Goal: Transaction & Acquisition: Purchase product/service

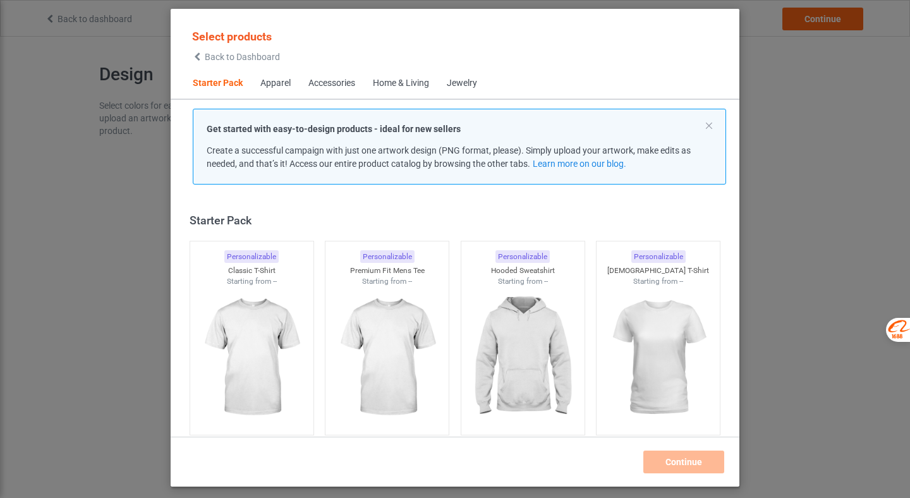
scroll to position [16, 0]
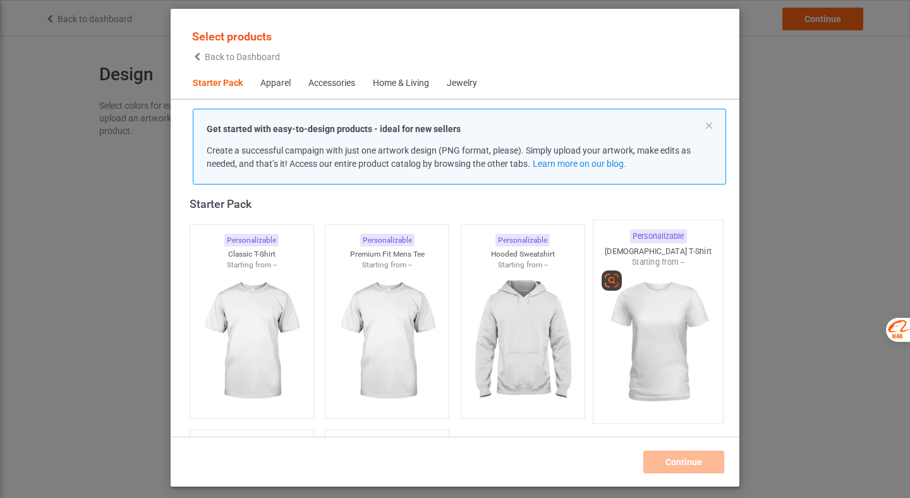
click at [642, 329] on img at bounding box center [658, 342] width 119 height 148
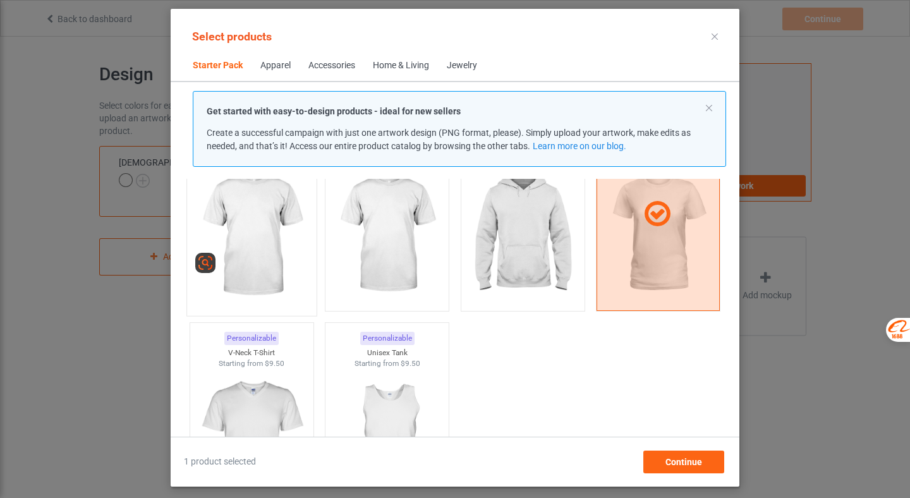
scroll to position [119, 0]
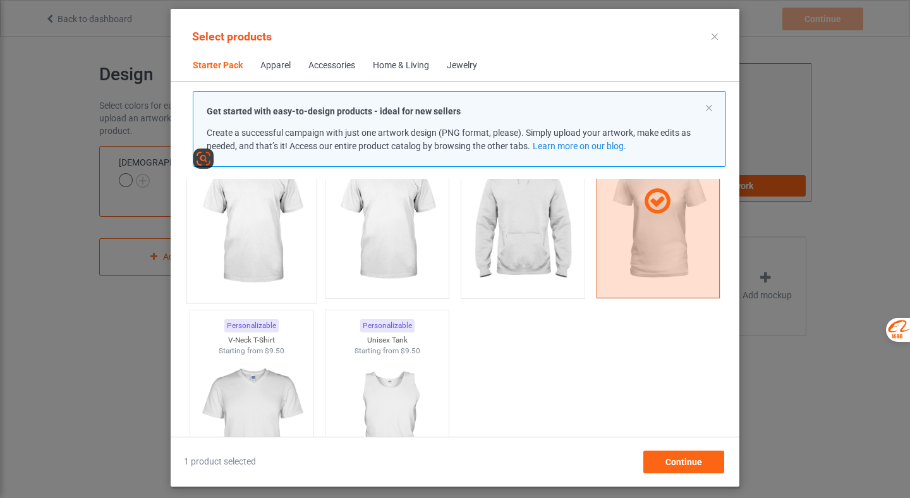
click at [293, 287] on img at bounding box center [251, 222] width 119 height 148
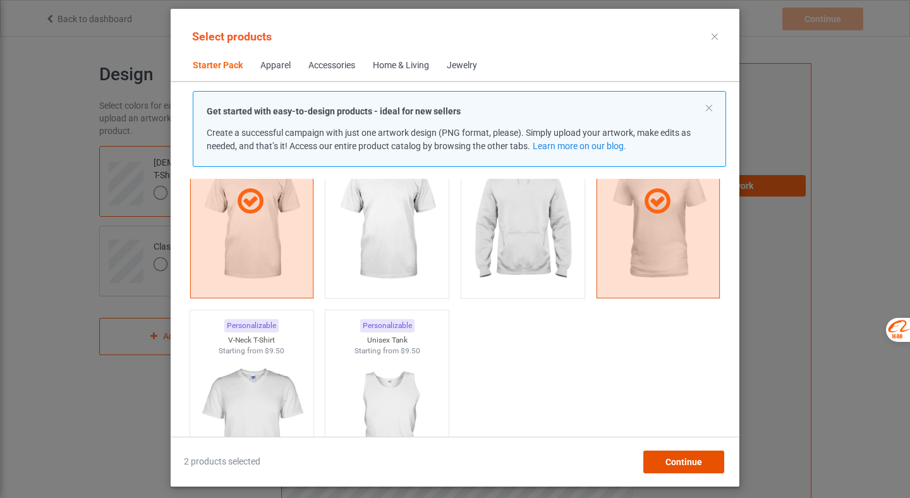
click at [684, 461] on span "Continue" at bounding box center [683, 462] width 37 height 10
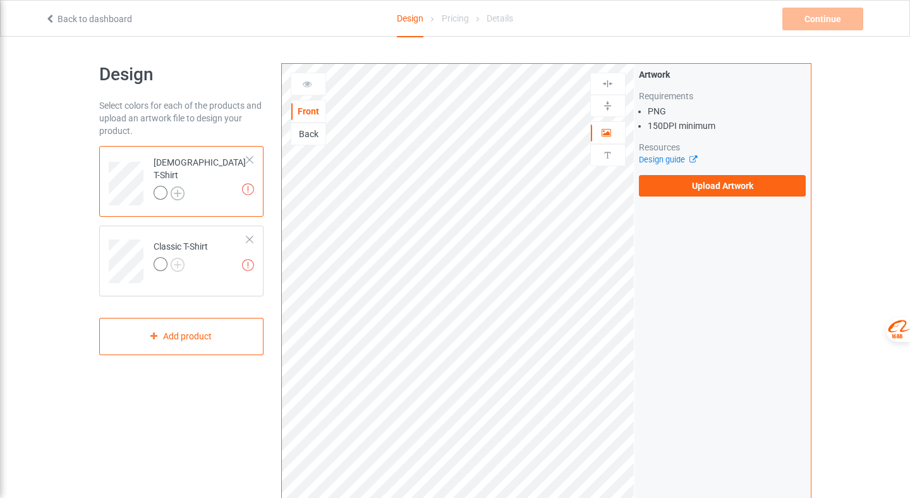
click at [172, 186] on img at bounding box center [178, 193] width 14 height 14
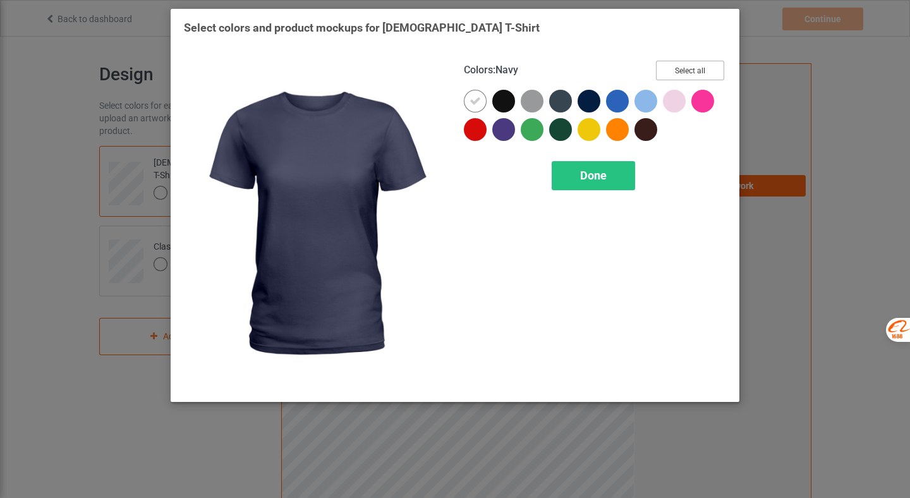
click at [671, 73] on button "Select all" at bounding box center [690, 71] width 68 height 20
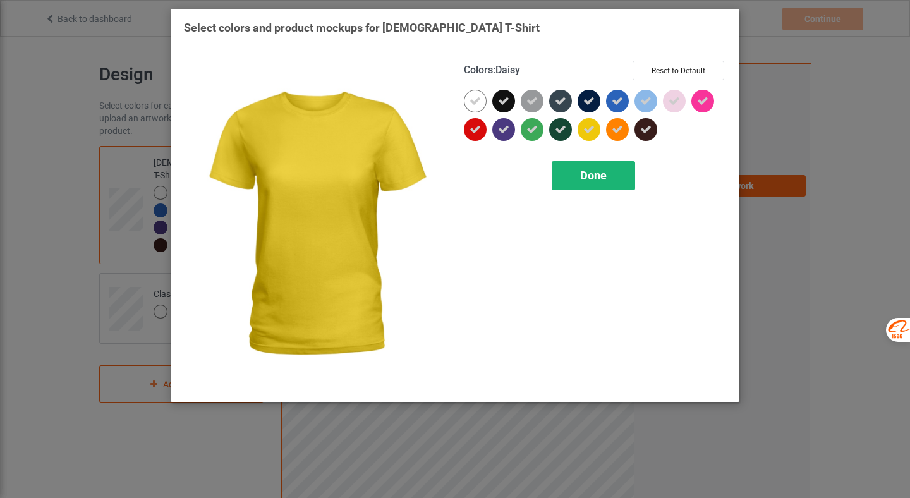
click at [584, 171] on span "Done" at bounding box center [593, 175] width 27 height 13
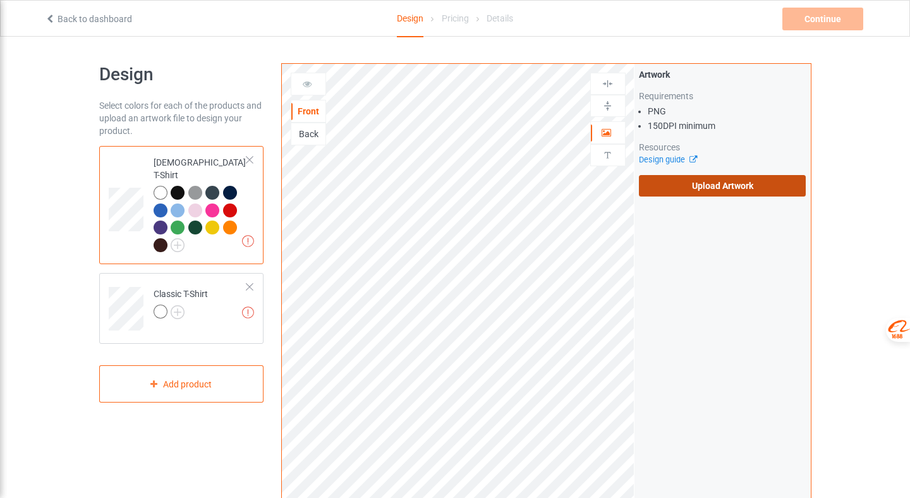
click at [735, 179] on label "Upload Artwork" at bounding box center [722, 185] width 167 height 21
click at [0, 0] on input "Upload Artwork" at bounding box center [0, 0] width 0 height 0
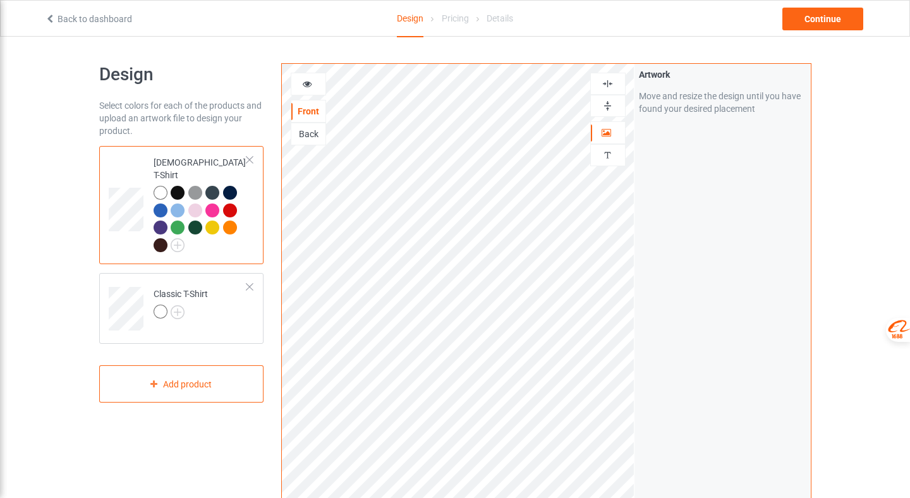
click at [614, 111] on img at bounding box center [607, 106] width 12 height 12
click at [610, 83] on img at bounding box center [607, 84] width 12 height 12
click at [176, 186] on div at bounding box center [178, 193] width 14 height 14
click at [178, 238] on img at bounding box center [178, 245] width 14 height 14
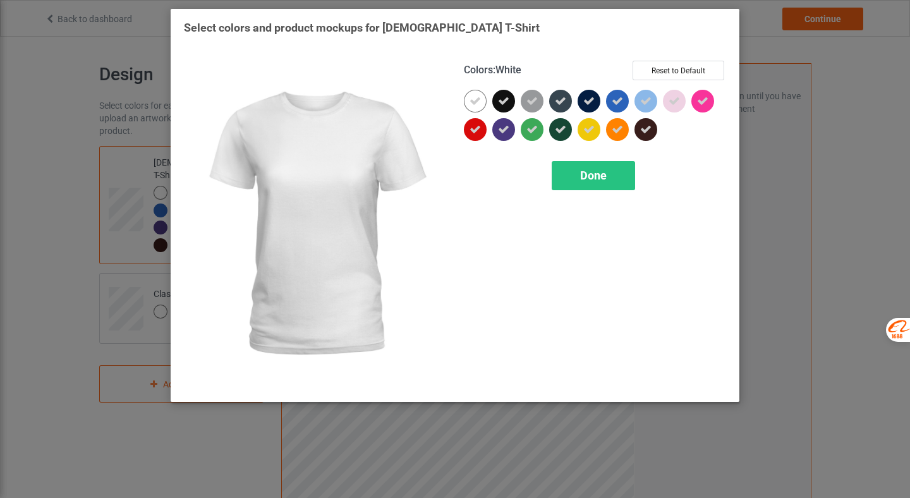
click at [473, 107] on div at bounding box center [475, 101] width 23 height 23
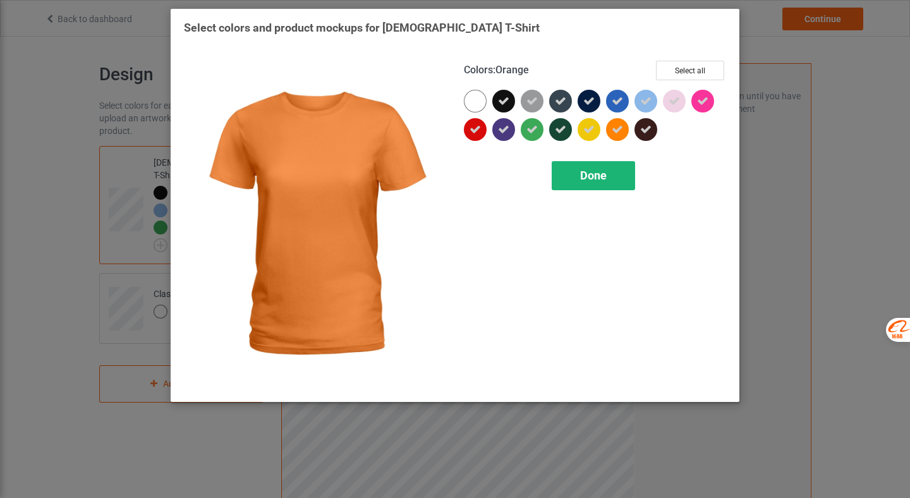
click at [599, 175] on span "Done" at bounding box center [593, 175] width 27 height 13
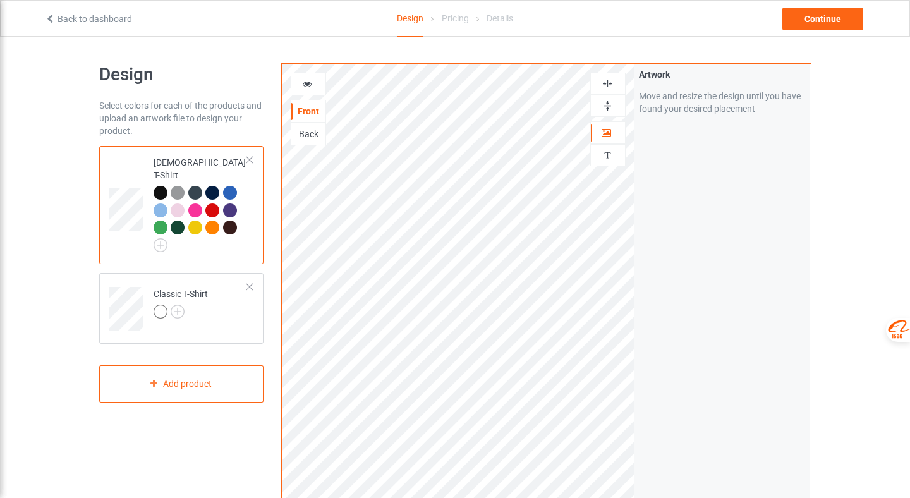
click at [181, 203] on div at bounding box center [178, 210] width 14 height 14
click at [193, 203] on div at bounding box center [195, 210] width 14 height 14
click at [163, 186] on div at bounding box center [161, 193] width 14 height 14
click at [176, 186] on div at bounding box center [178, 193] width 14 height 14
click at [172, 305] on img at bounding box center [178, 312] width 14 height 14
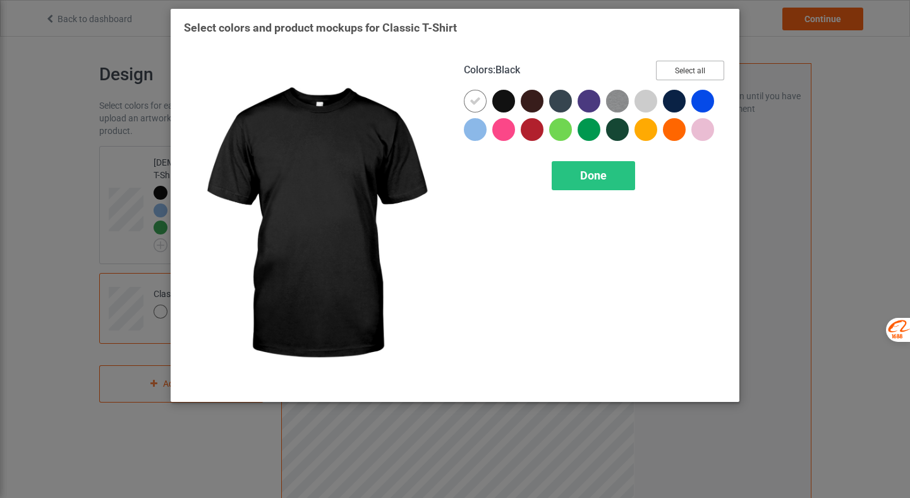
click at [696, 69] on button "Select all" at bounding box center [690, 71] width 68 height 20
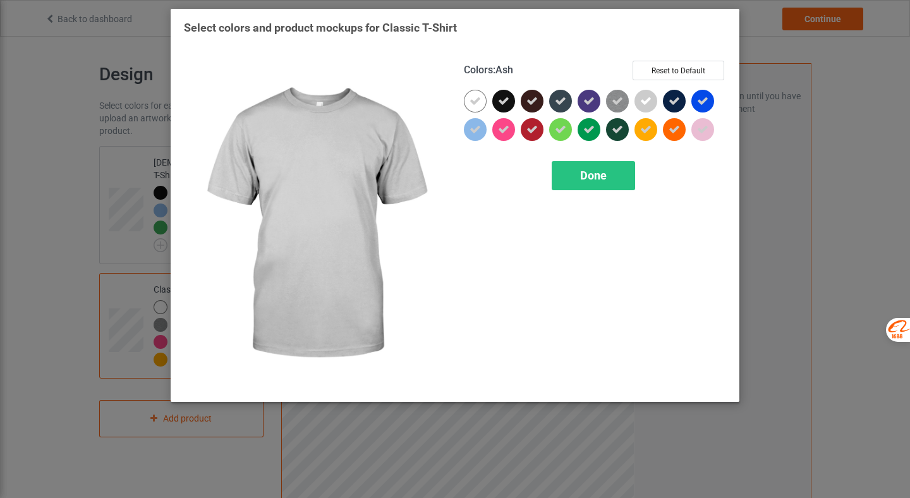
click at [648, 97] on icon at bounding box center [645, 100] width 11 height 11
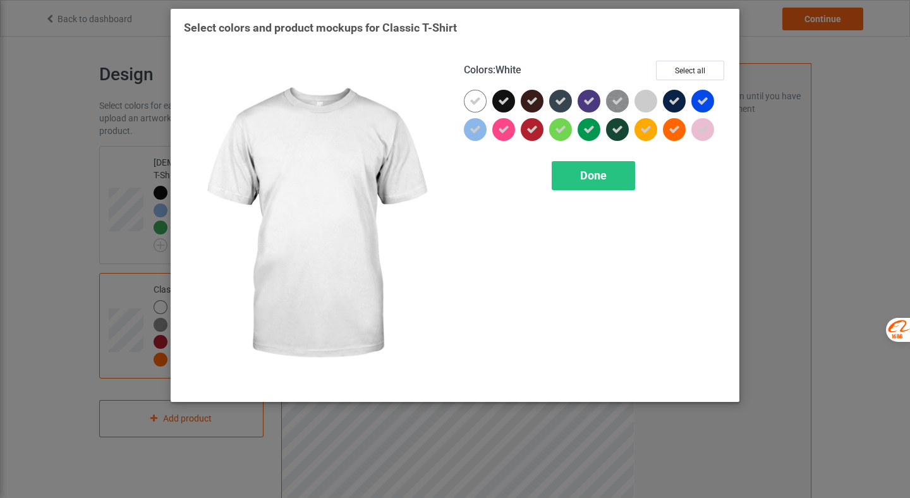
click at [470, 104] on icon at bounding box center [474, 100] width 11 height 11
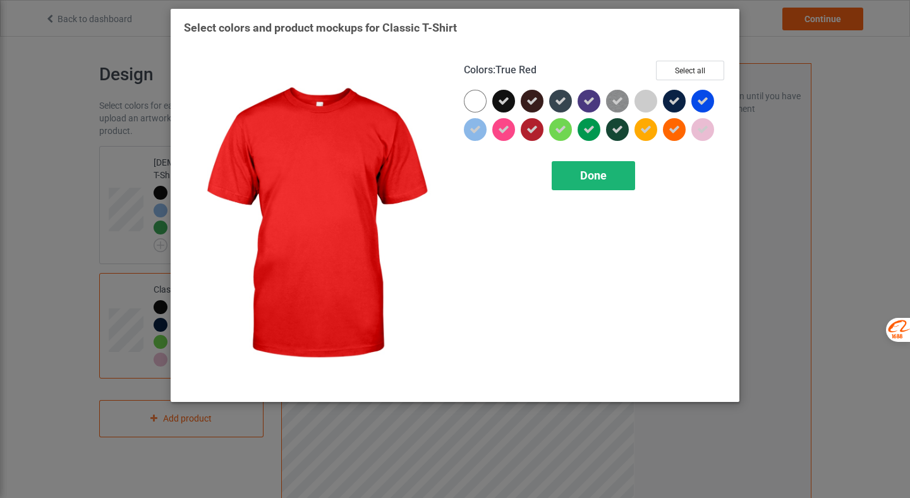
click at [611, 175] on div "Done" at bounding box center [593, 175] width 83 height 29
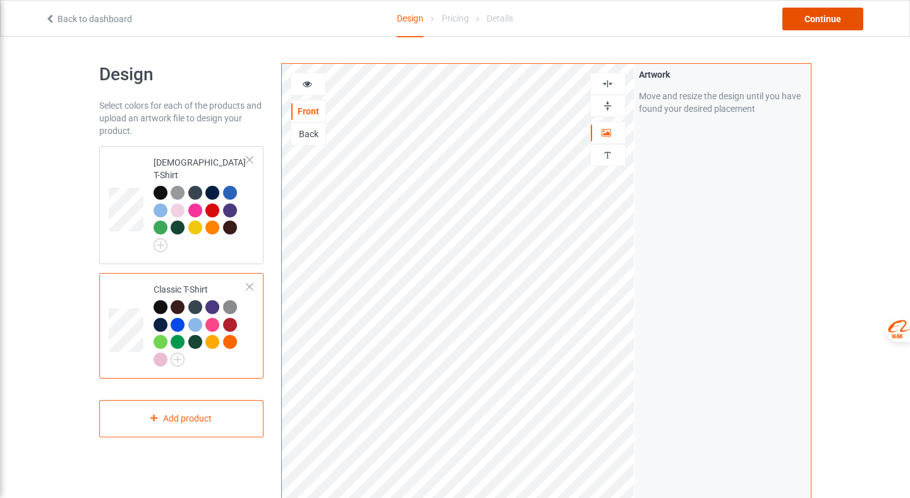
click at [833, 17] on div "Continue" at bounding box center [822, 19] width 81 height 23
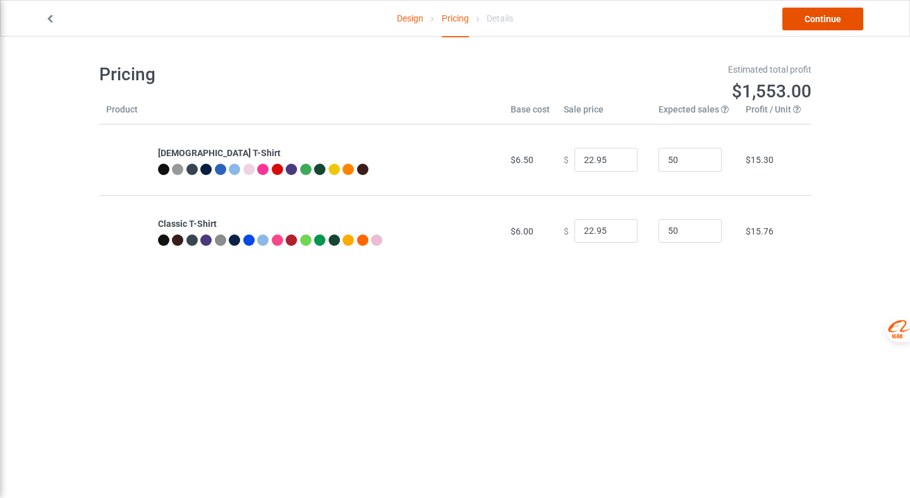
click at [847, 23] on link "Continue" at bounding box center [822, 19] width 81 height 23
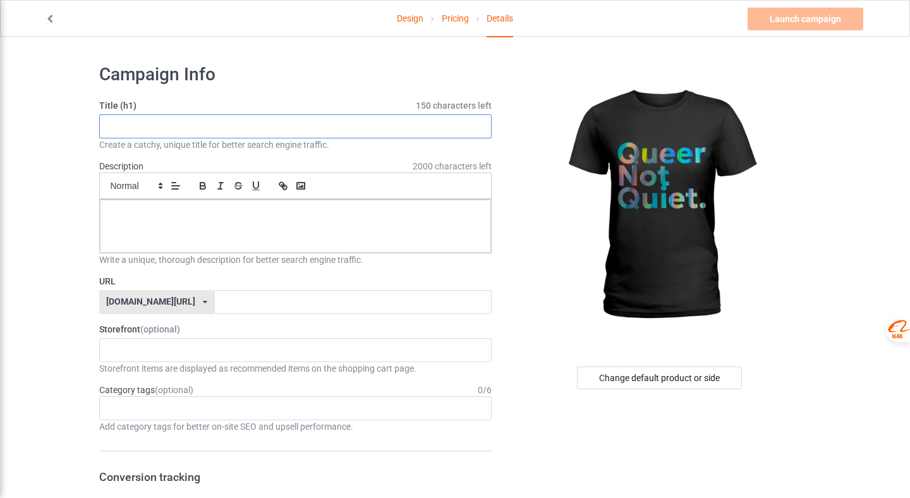
click at [221, 119] on input "text" at bounding box center [295, 126] width 393 height 24
click at [257, 135] on input "[DEMOGRAPHIC_DATA] Not Quit T-shirt" at bounding box center [295, 126] width 393 height 24
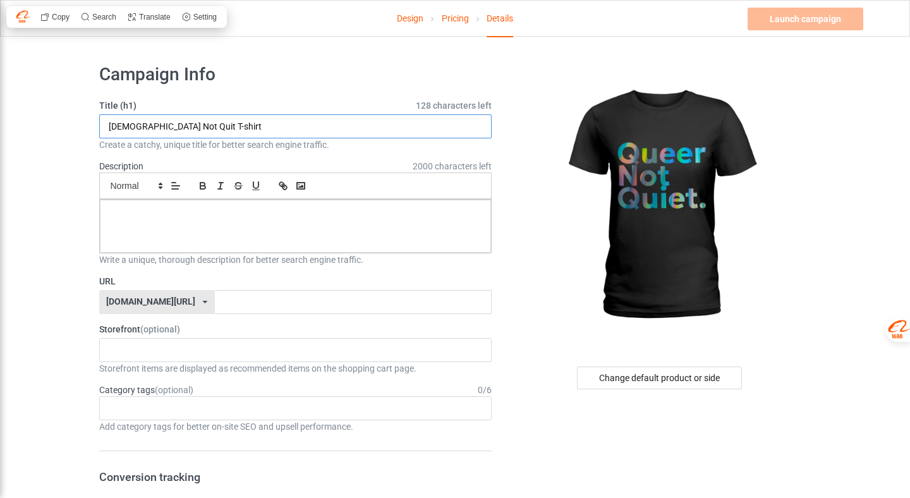
paste input ", Not Quiet – Bold Pride Rainbow T-S"
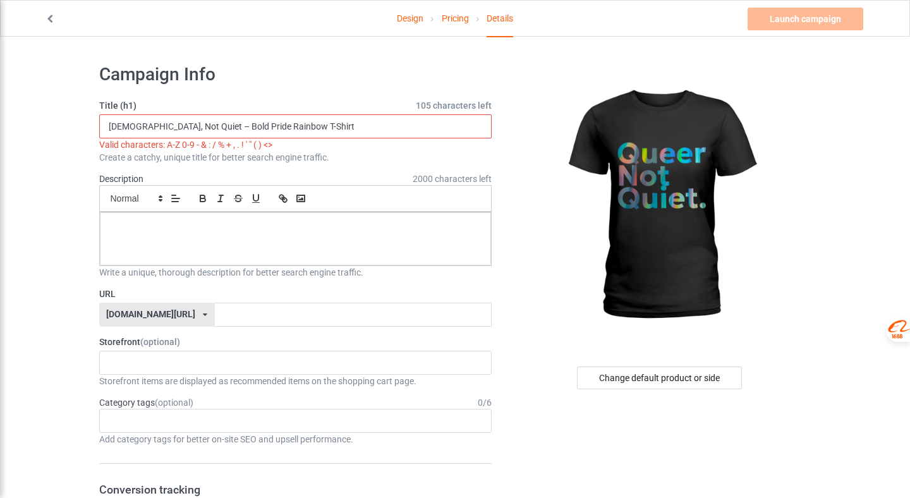
click at [178, 125] on input "[DEMOGRAPHIC_DATA], Not Quiet – Bold Pride Rainbow T-Shirt" at bounding box center [295, 126] width 393 height 24
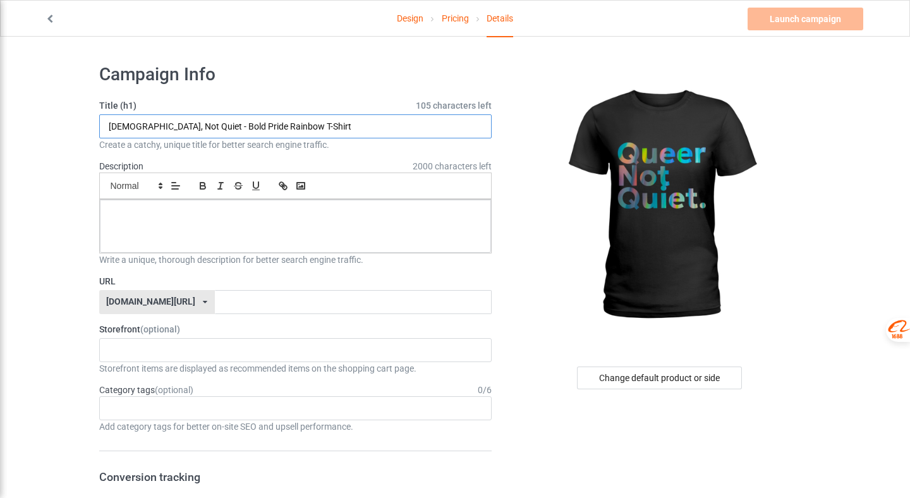
type input "[DEMOGRAPHIC_DATA], Not Quiet - Bold Pride Rainbow T-Shirt"
click at [270, 220] on div at bounding box center [296, 226] width 392 height 53
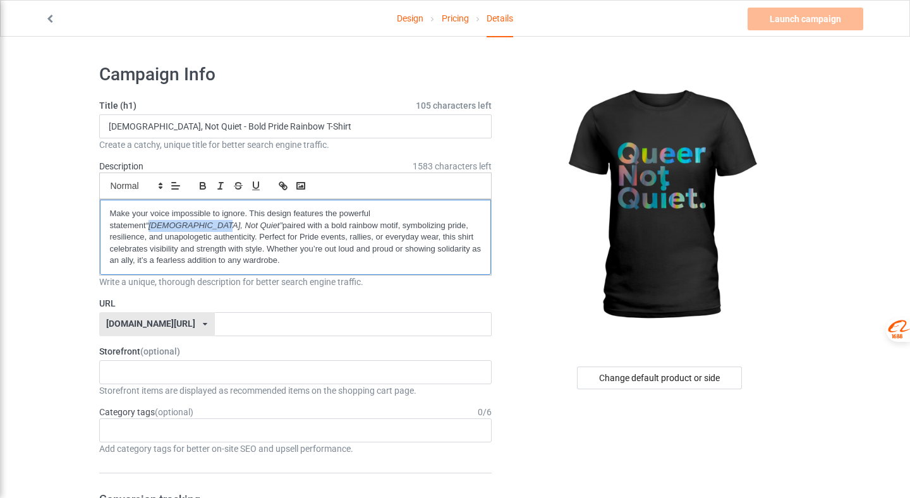
drag, startPoint x: 414, startPoint y: 214, endPoint x: 476, endPoint y: 215, distance: 61.3
click at [282, 221] on em "“[DEMOGRAPHIC_DATA], Not Quiet”" at bounding box center [214, 225] width 136 height 9
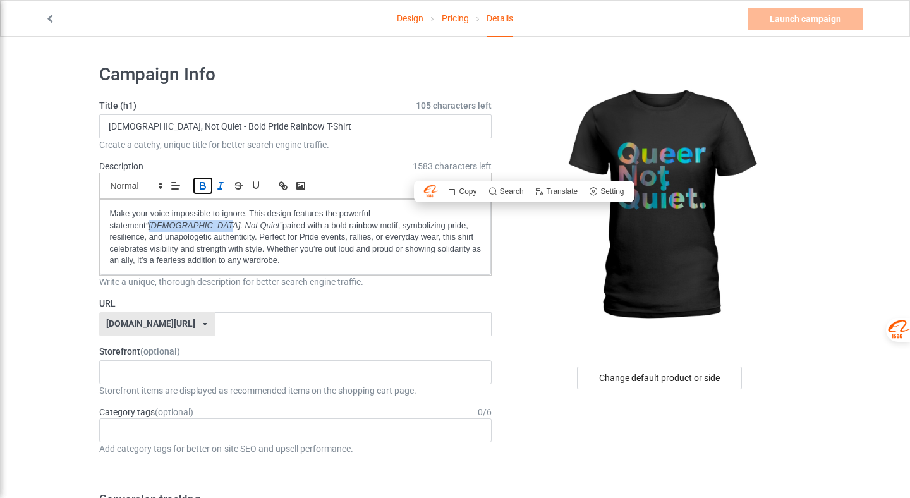
click at [203, 189] on icon "button" at bounding box center [202, 187] width 5 height 3
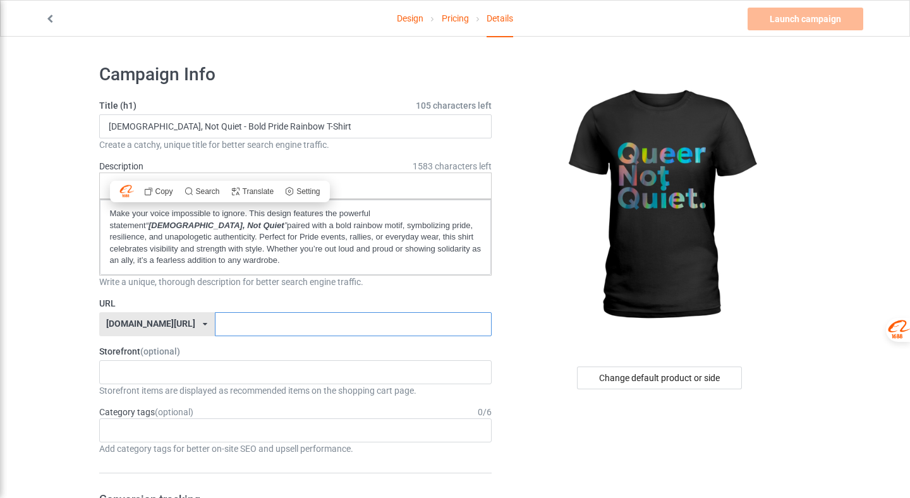
click at [418, 323] on input "text" at bounding box center [353, 324] width 277 height 24
type input "A"
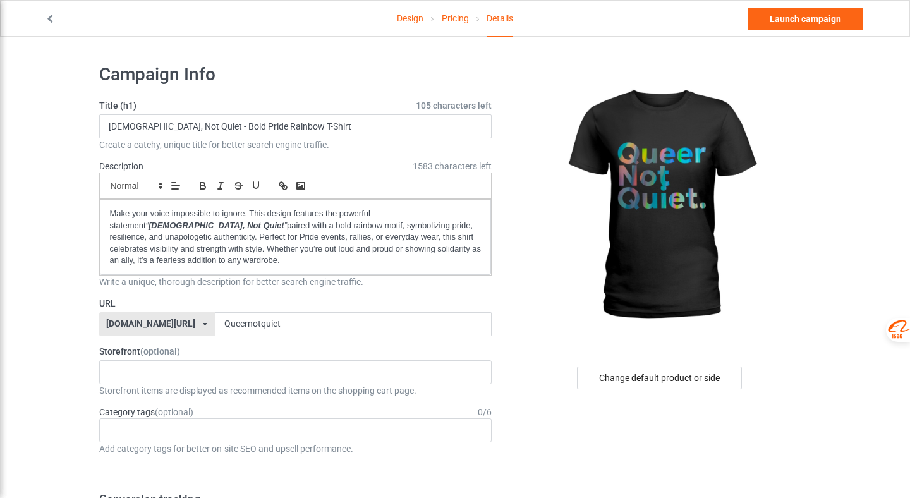
click at [251, 353] on label "Storefront (optional)" at bounding box center [295, 351] width 393 height 13
click at [215, 325] on input "Queernotquiet" at bounding box center [353, 324] width 277 height 24
click at [226, 323] on input "[DEMOGRAPHIC_DATA]-notquiet" at bounding box center [353, 324] width 277 height 24
type input "[DEMOGRAPHIC_DATA]-not-quiet"
click at [317, 379] on div "50501 Movement Apparel MomPowerHub : Strong Mom Apparel - Lifestyle Gear 68b599…" at bounding box center [295, 372] width 393 height 24
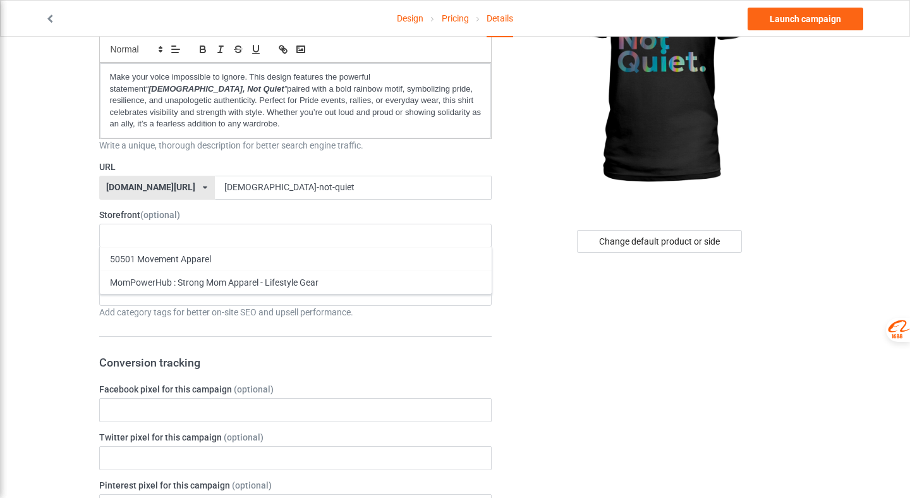
scroll to position [140, 0]
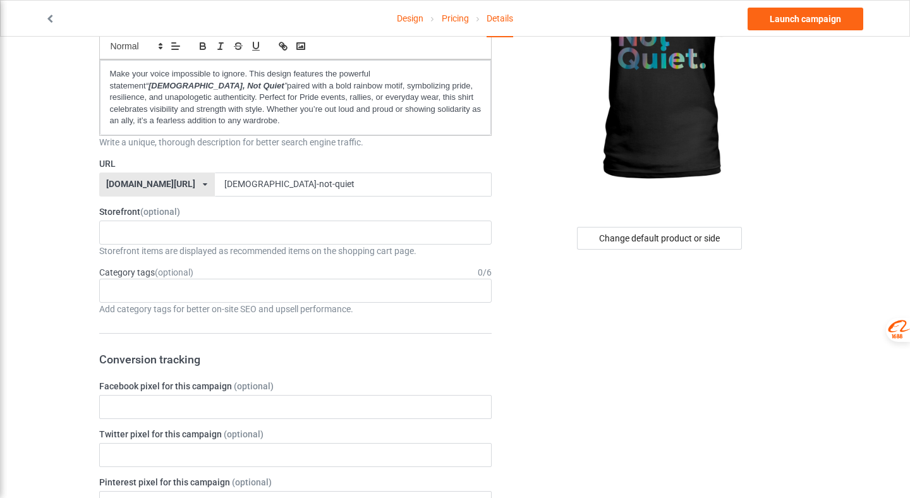
click at [212, 294] on div "Age > [DEMOGRAPHIC_DATA] > 1 Age > [DEMOGRAPHIC_DATA] Months > 1 Month Age > [D…" at bounding box center [295, 291] width 393 height 24
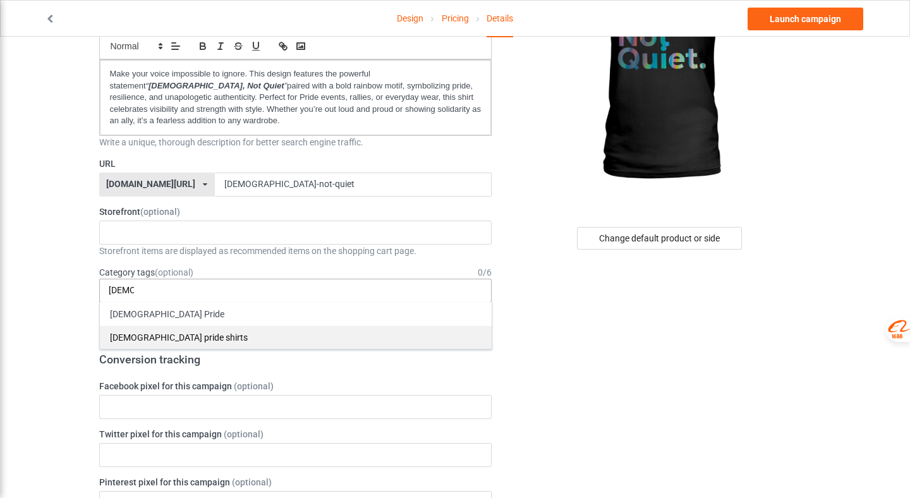
type input "[DEMOGRAPHIC_DATA]"
click at [198, 336] on div "[DEMOGRAPHIC_DATA] pride shirts" at bounding box center [296, 336] width 392 height 23
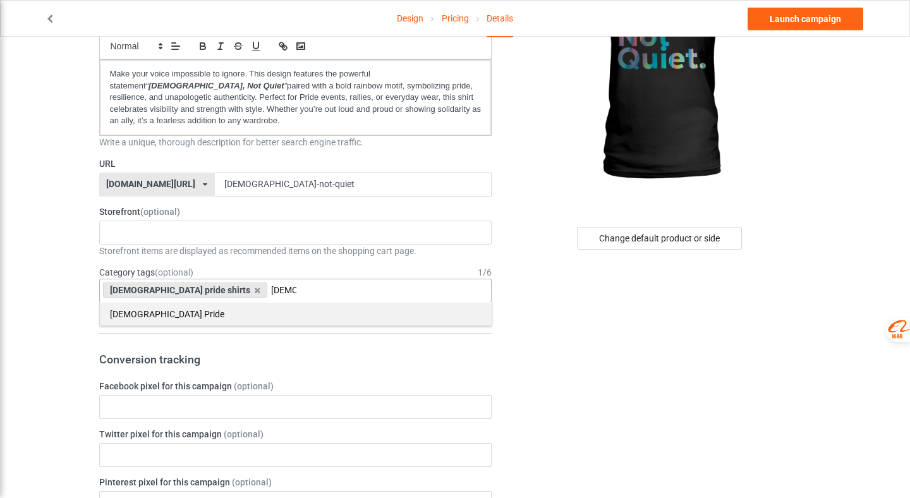
type input "[DEMOGRAPHIC_DATA]"
click at [167, 317] on div "[DEMOGRAPHIC_DATA] Pride" at bounding box center [296, 313] width 392 height 23
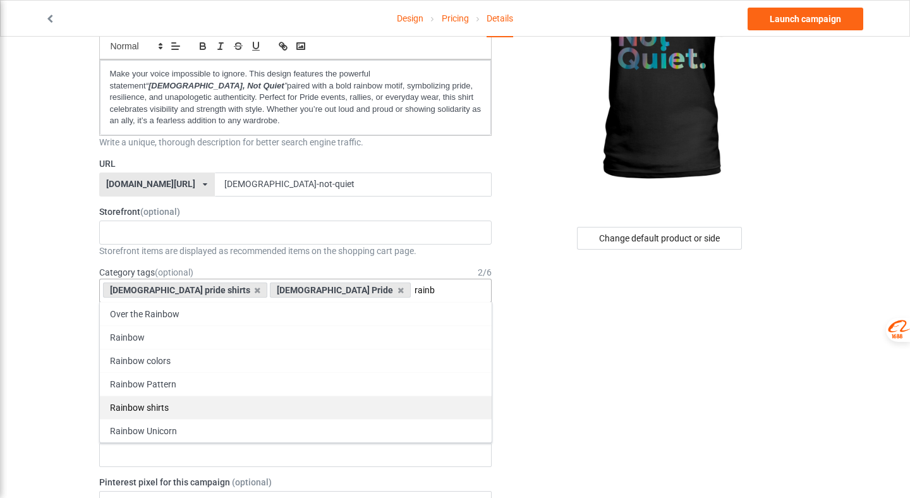
type input "rainb"
click at [186, 401] on div "Rainbow shirts" at bounding box center [296, 407] width 392 height 23
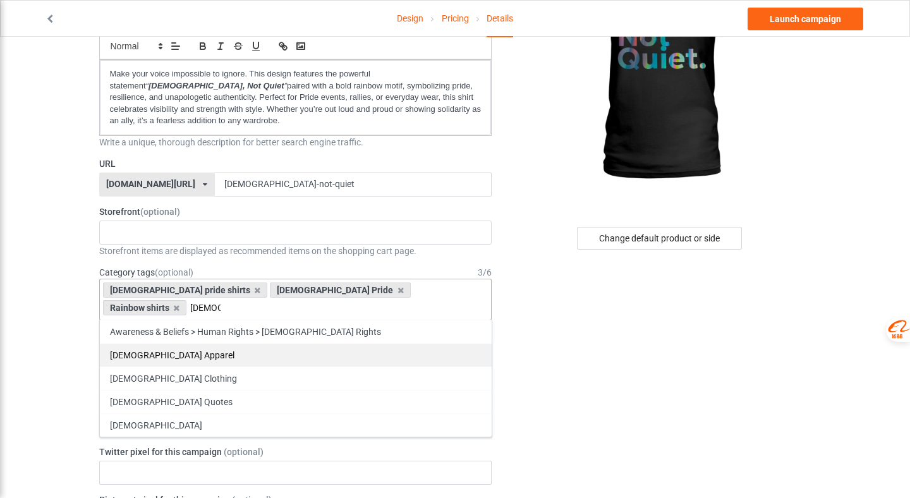
type input "[DEMOGRAPHIC_DATA]"
click at [197, 343] on div "[DEMOGRAPHIC_DATA] Apparel" at bounding box center [296, 354] width 392 height 23
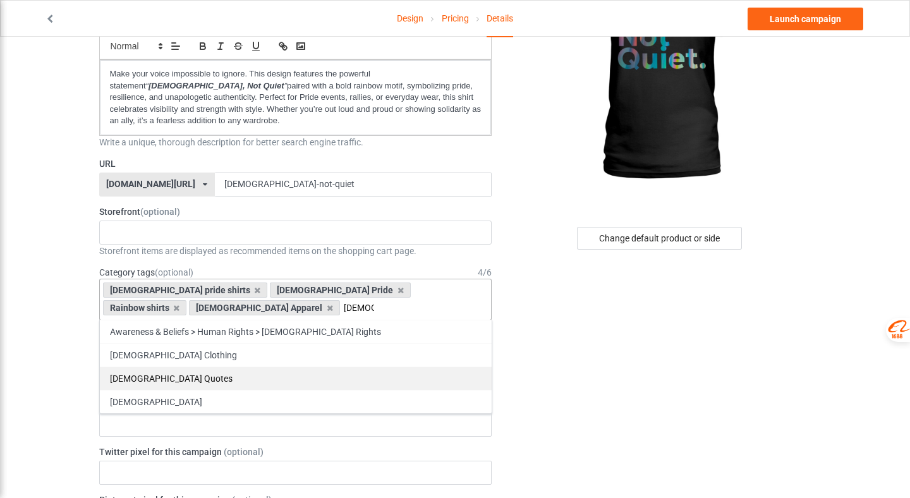
type input "[DEMOGRAPHIC_DATA]"
click at [196, 366] on div "[DEMOGRAPHIC_DATA] Quotes" at bounding box center [296, 377] width 392 height 23
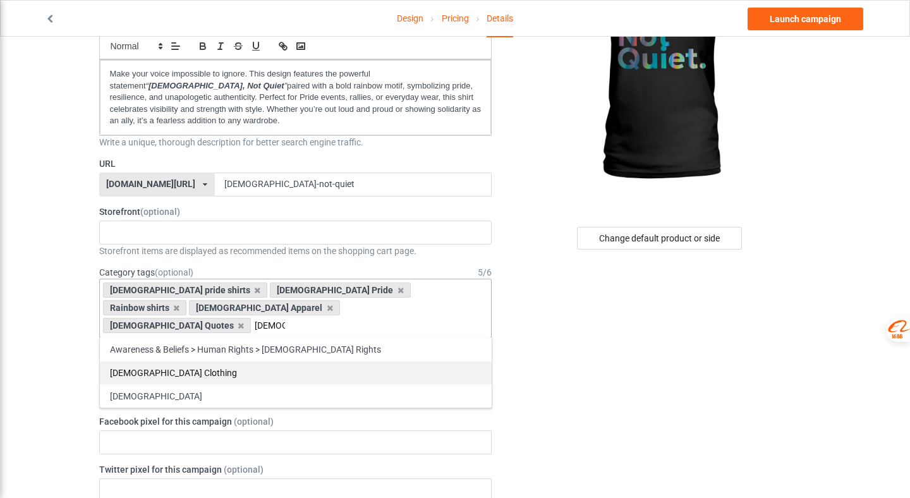
type input "[DEMOGRAPHIC_DATA]"
click at [333, 361] on div "[DEMOGRAPHIC_DATA] Clothing" at bounding box center [296, 372] width 392 height 23
type input "[DEMOGRAPHIC_DATA]"
click at [214, 361] on div "[DEMOGRAPHIC_DATA]" at bounding box center [296, 372] width 392 height 23
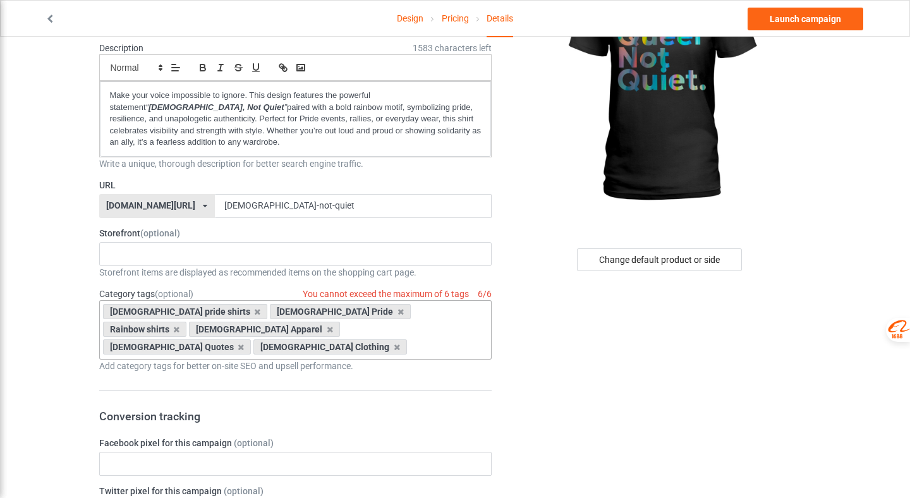
scroll to position [119, 0]
click at [397, 310] on icon at bounding box center [400, 311] width 6 height 8
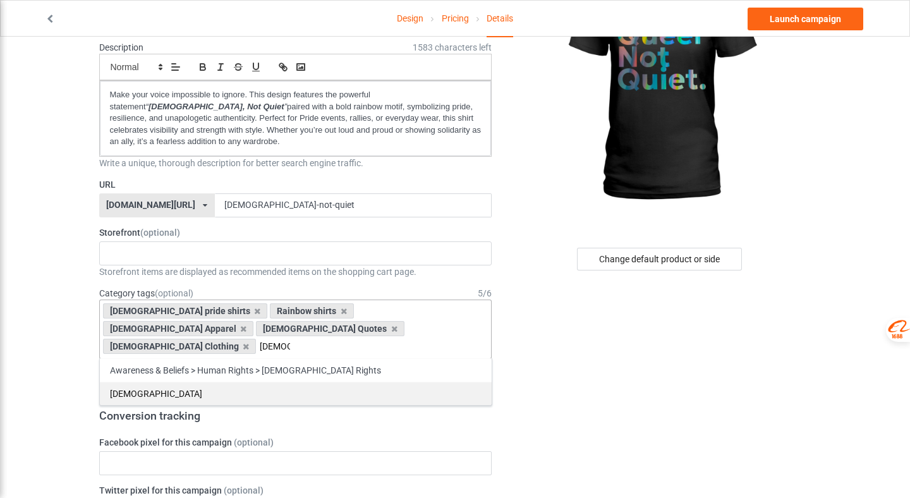
type input "[DEMOGRAPHIC_DATA]"
click at [155, 382] on div "[DEMOGRAPHIC_DATA]" at bounding box center [296, 393] width 392 height 23
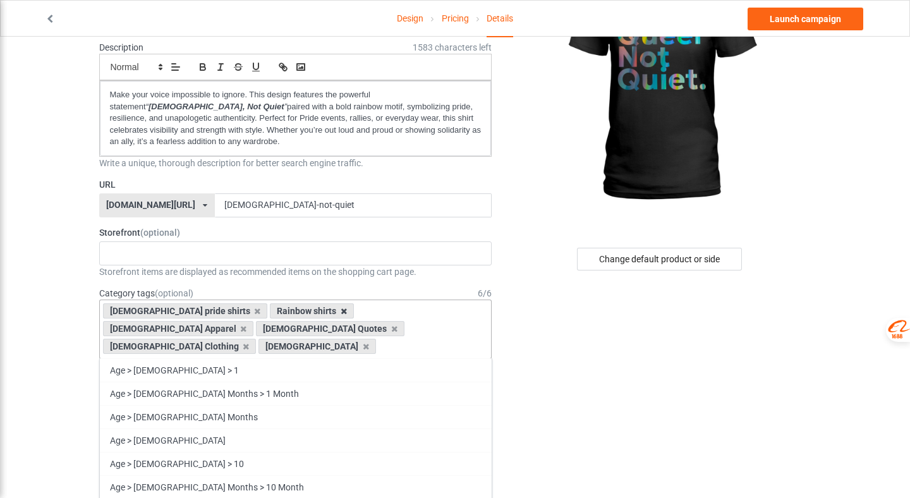
click at [341, 310] on icon at bounding box center [344, 311] width 6 height 8
click at [273, 321] on div "[DEMOGRAPHIC_DATA] pride shirts [DEMOGRAPHIC_DATA] Apparel [DEMOGRAPHIC_DATA] Q…" at bounding box center [295, 328] width 393 height 59
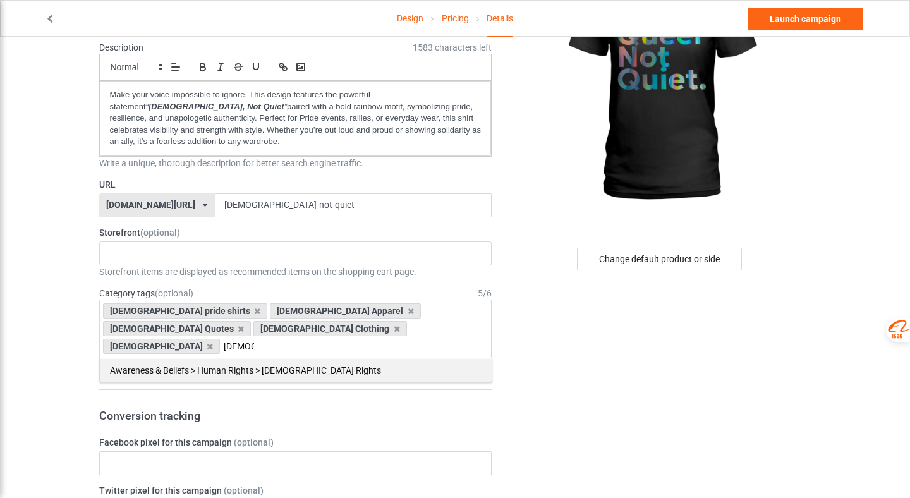
type input "[DEMOGRAPHIC_DATA]"
click at [266, 358] on div "Awareness & Beliefs > Human Rights > [DEMOGRAPHIC_DATA] Rights" at bounding box center [296, 369] width 392 height 23
type input "[DEMOGRAPHIC_DATA]"
click at [162, 358] on div "Awareness & Beliefs > Human Rights > [DEMOGRAPHIC_DATA] Rights" at bounding box center [296, 369] width 392 height 23
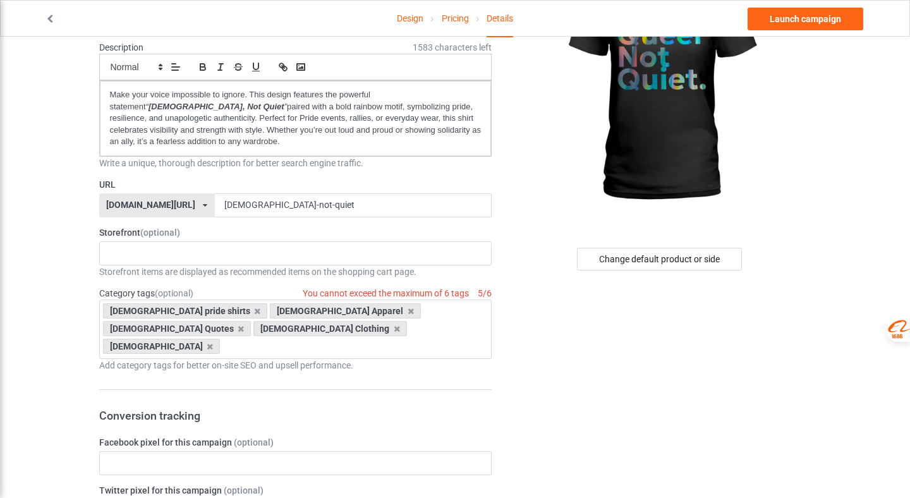
click at [348, 359] on div "Add category tags for better on-site SEO and upsell performance." at bounding box center [295, 365] width 393 height 13
click at [289, 330] on div "[DEMOGRAPHIC_DATA] pride shirts [DEMOGRAPHIC_DATA] Apparel [DEMOGRAPHIC_DATA] Q…" at bounding box center [295, 328] width 393 height 59
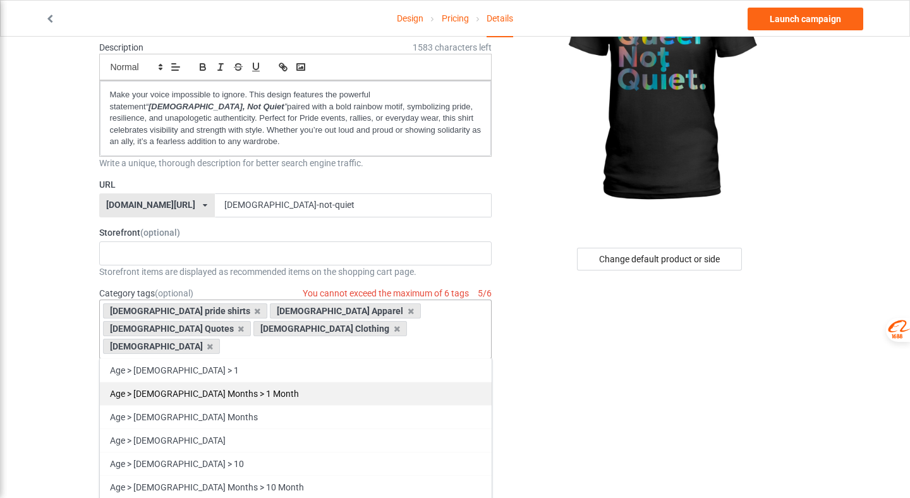
click at [342, 382] on div "Age > [DEMOGRAPHIC_DATA] Months > 1 Month" at bounding box center [296, 393] width 392 height 23
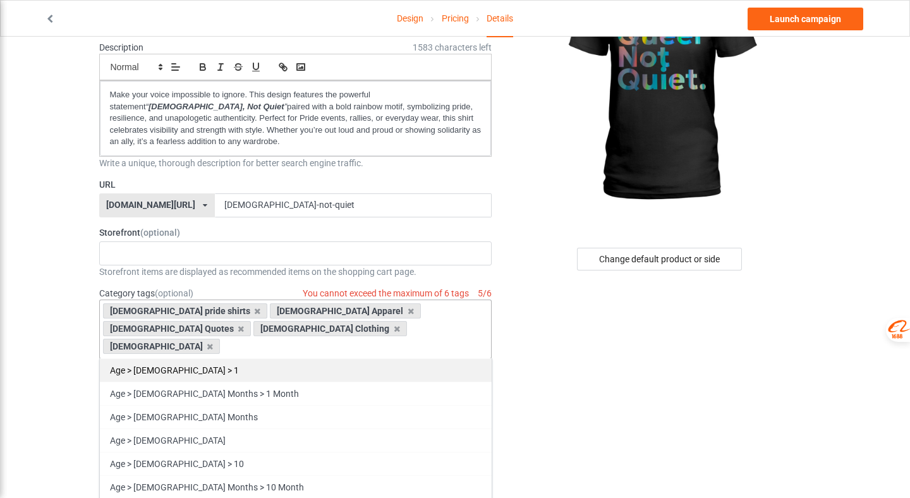
click at [444, 358] on div "Age > [DEMOGRAPHIC_DATA] > 1" at bounding box center [296, 369] width 392 height 23
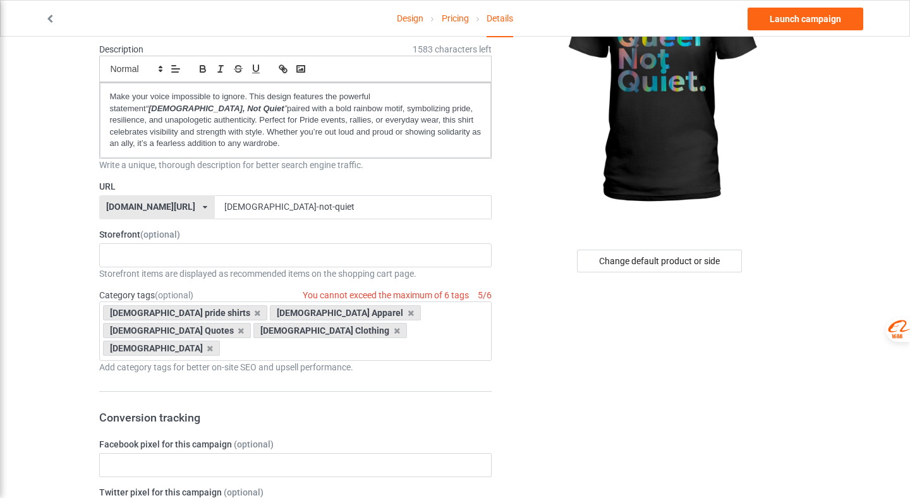
scroll to position [118, 0]
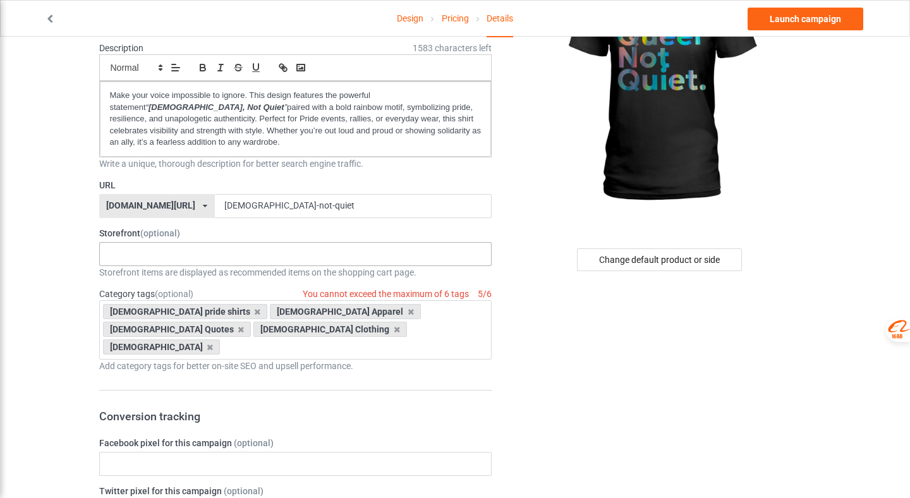
click at [276, 262] on div "50501 Movement Apparel MomPowerHub : Strong Mom Apparel - Lifestyle Gear 68b599…" at bounding box center [295, 254] width 393 height 24
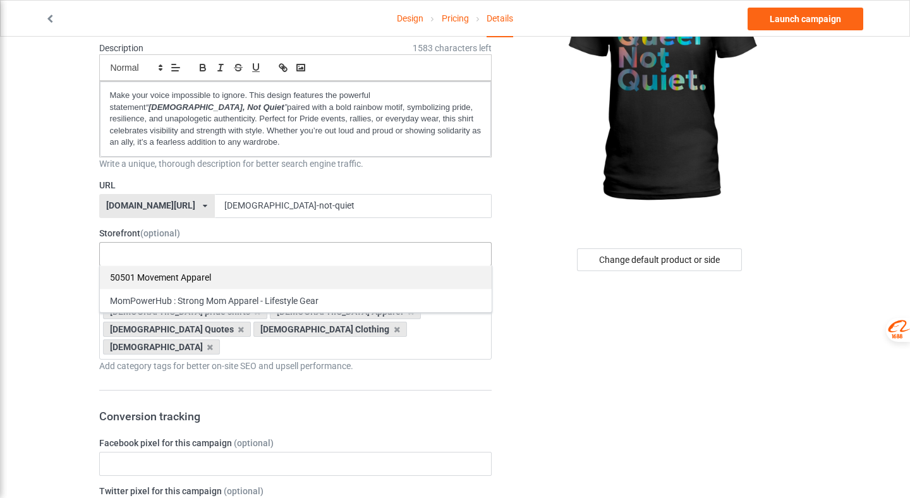
click at [246, 273] on div "50501 Movement Apparel" at bounding box center [296, 276] width 392 height 23
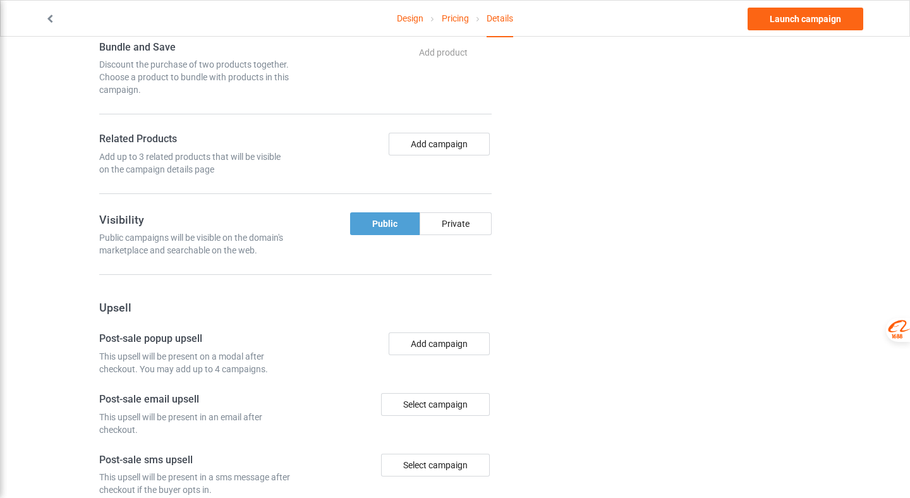
scroll to position [734, 0]
click at [767, 8] on link "Launch campaign" at bounding box center [805, 19] width 116 height 23
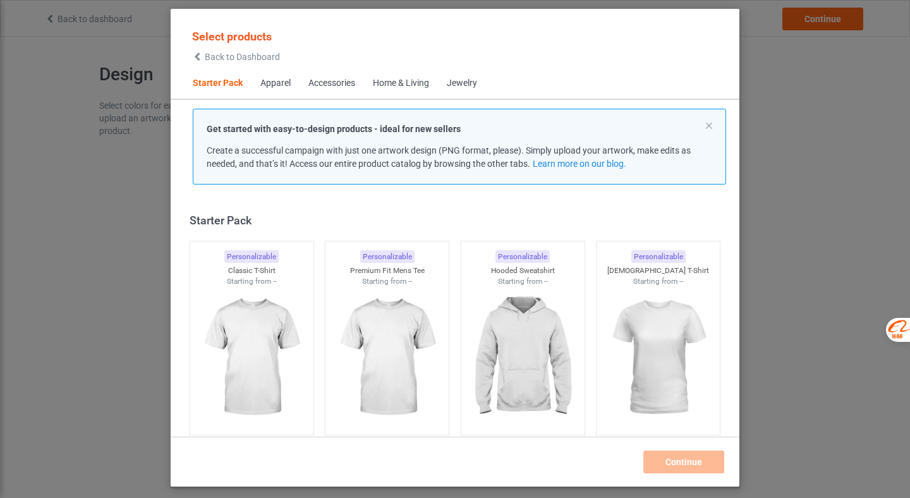
scroll to position [16, 0]
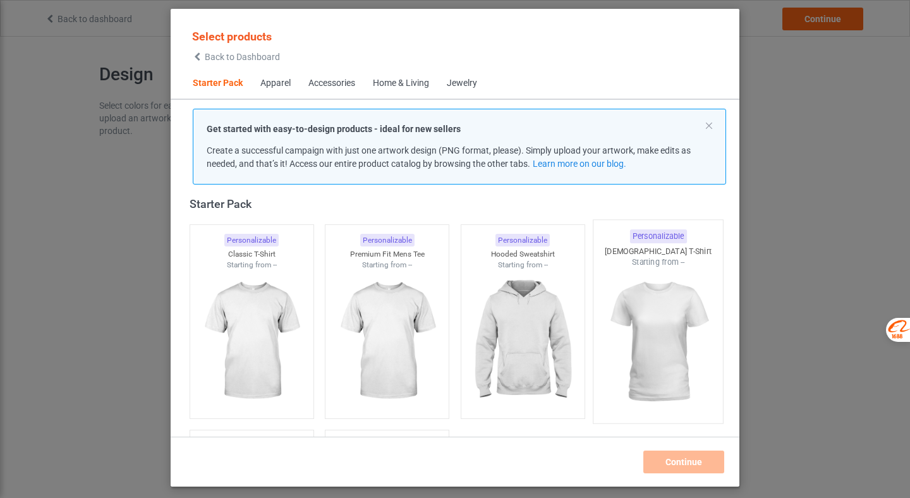
click at [687, 355] on img at bounding box center [658, 342] width 119 height 148
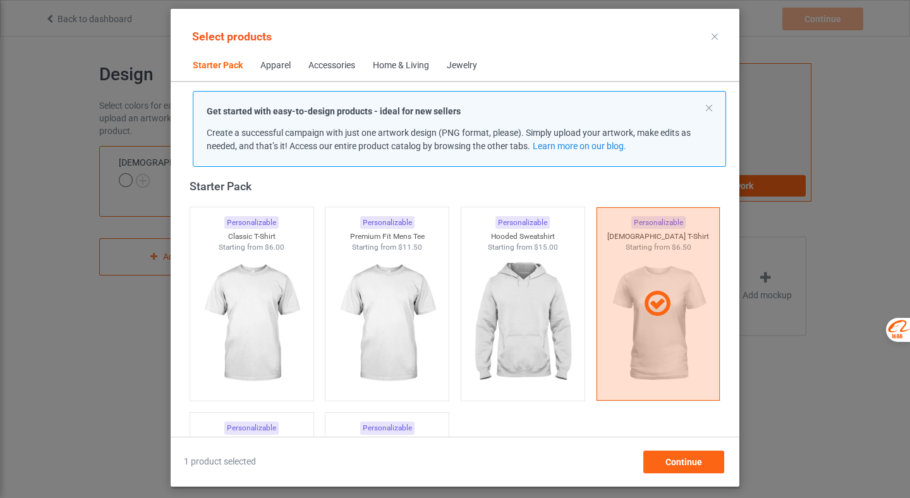
click at [315, 371] on div "Personalizable Classic T-Shirt Starting from $6.00" at bounding box center [252, 304] width 136 height 206
click at [260, 352] on img at bounding box center [251, 324] width 119 height 148
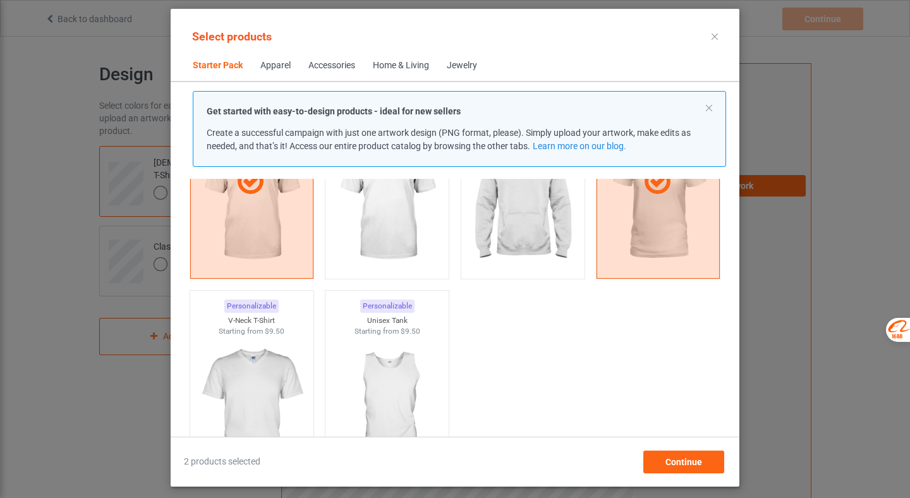
scroll to position [109, 0]
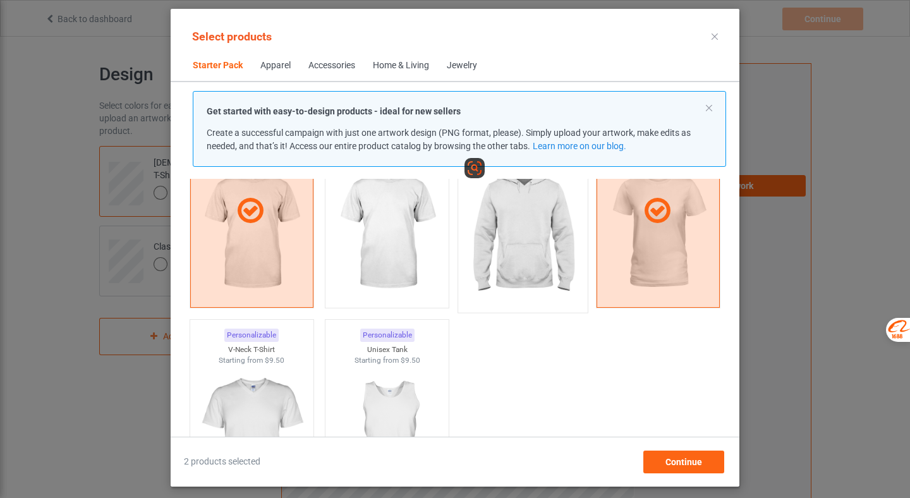
click at [549, 289] on img at bounding box center [522, 231] width 119 height 148
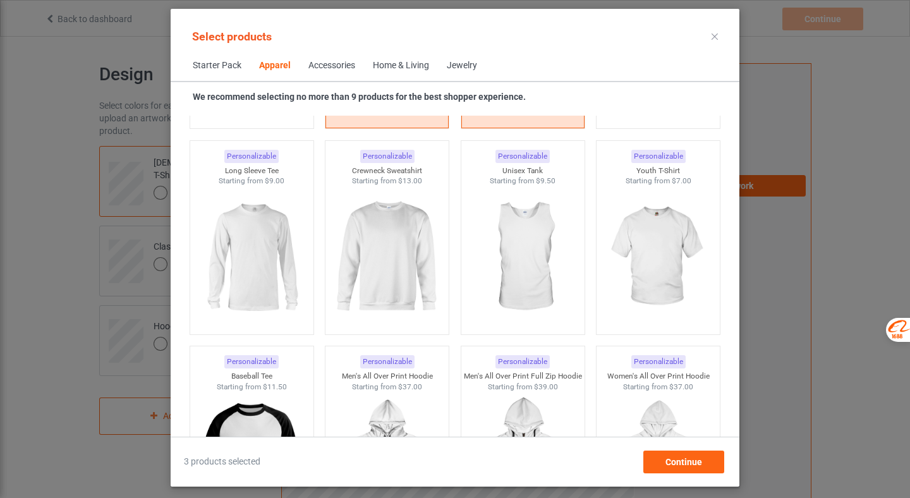
scroll to position [884, 0]
click at [241, 298] on img at bounding box center [251, 259] width 119 height 148
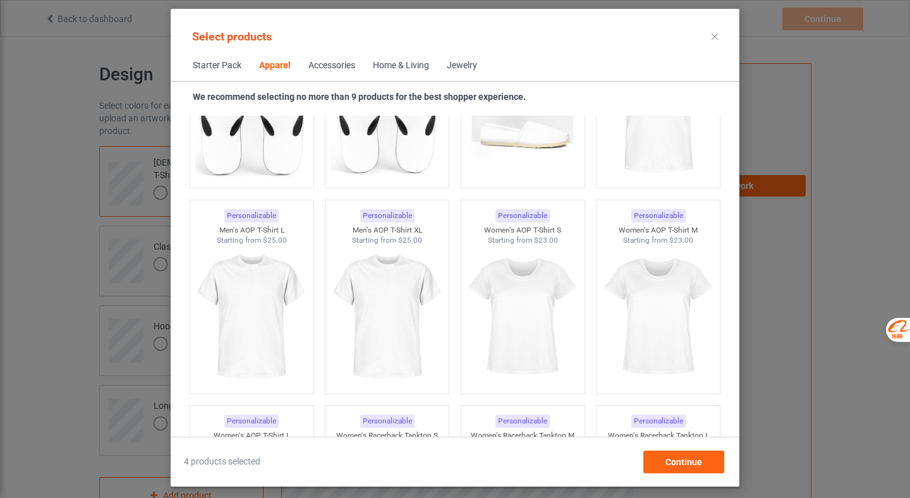
scroll to position [2062, 0]
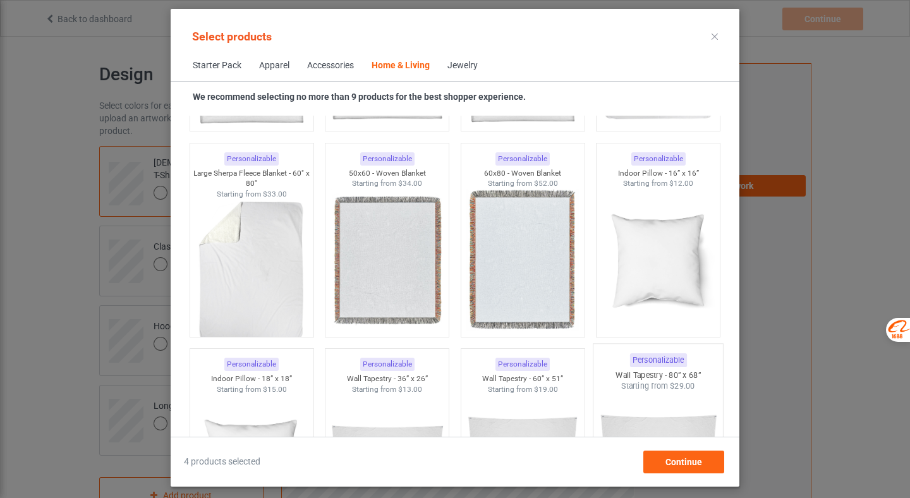
scroll to position [6380, 0]
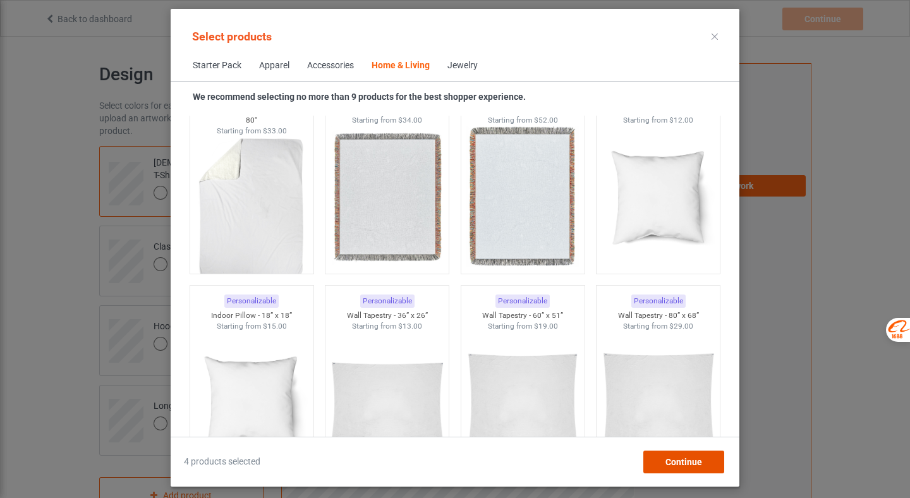
click at [655, 460] on div "Continue" at bounding box center [683, 461] width 81 height 23
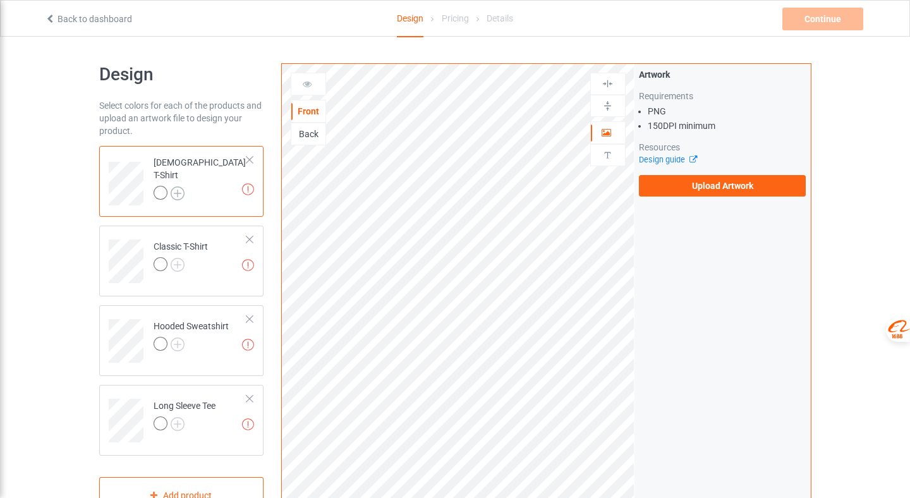
click at [179, 186] on img at bounding box center [178, 193] width 14 height 14
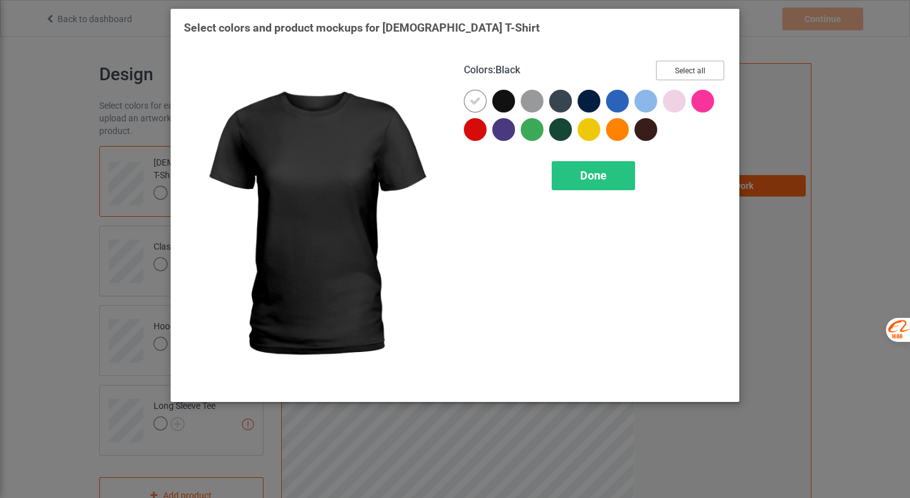
click at [694, 71] on button "Select all" at bounding box center [690, 71] width 68 height 20
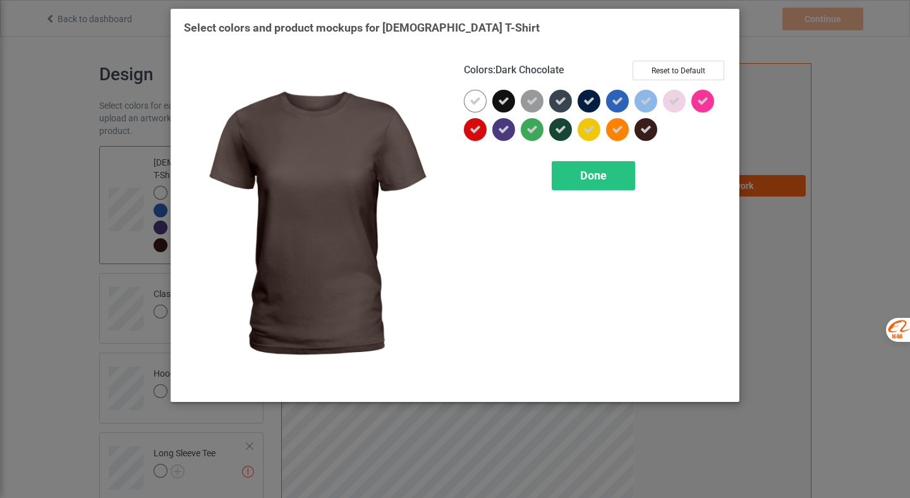
click at [606, 190] on div "Done" at bounding box center [595, 175] width 262 height 29
click at [610, 174] on div "Done" at bounding box center [593, 175] width 83 height 29
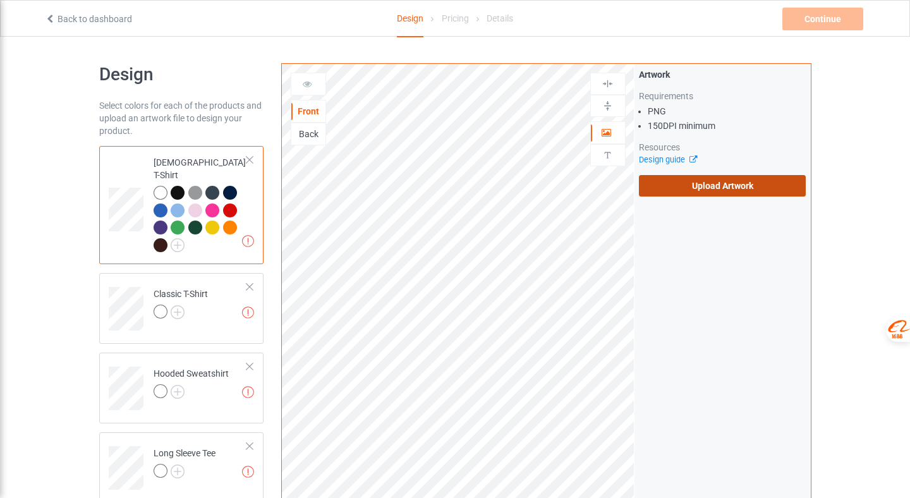
click at [667, 182] on label "Upload Artwork" at bounding box center [722, 185] width 167 height 21
click at [0, 0] on input "Upload Artwork" at bounding box center [0, 0] width 0 height 0
